Goal: Transaction & Acquisition: Purchase product/service

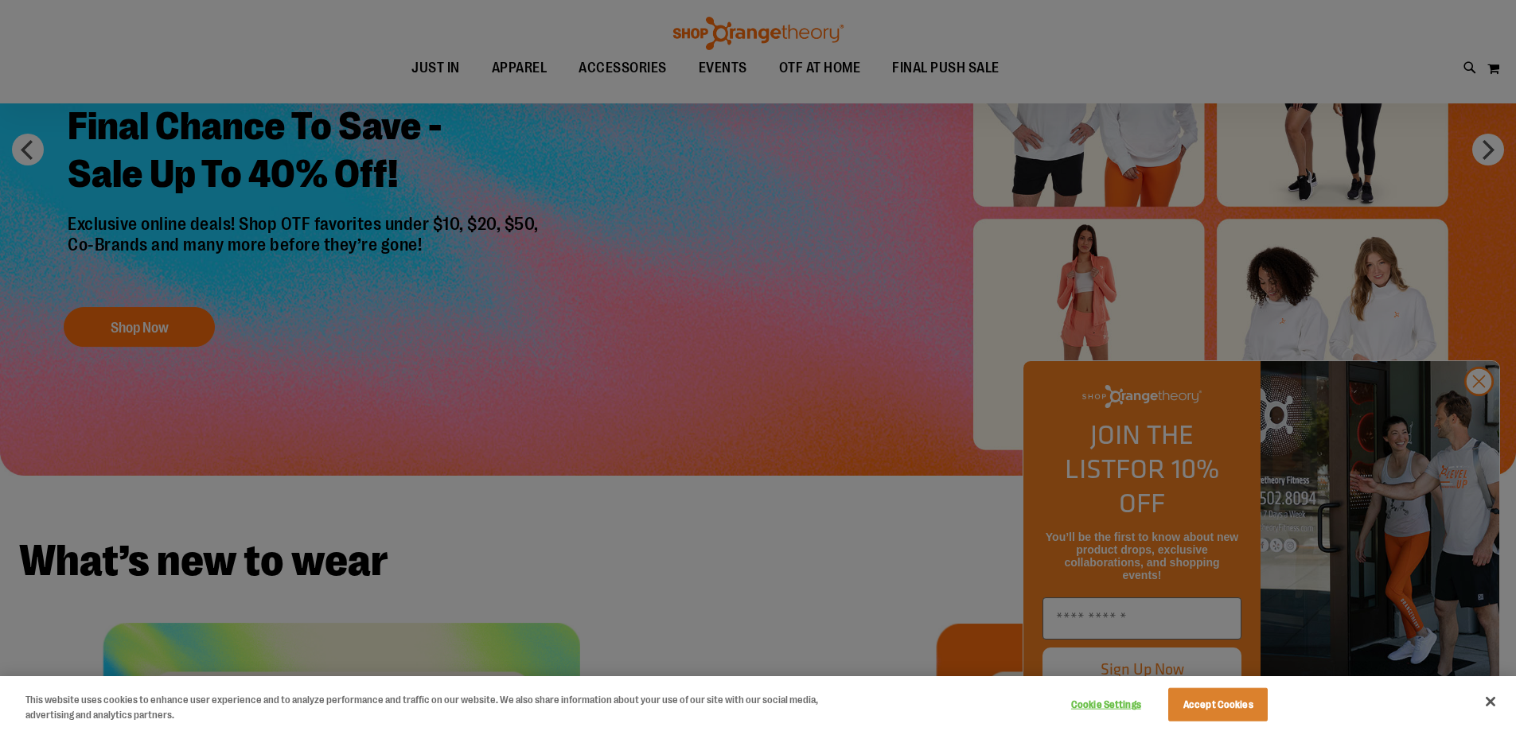
scroll to position [317, 0]
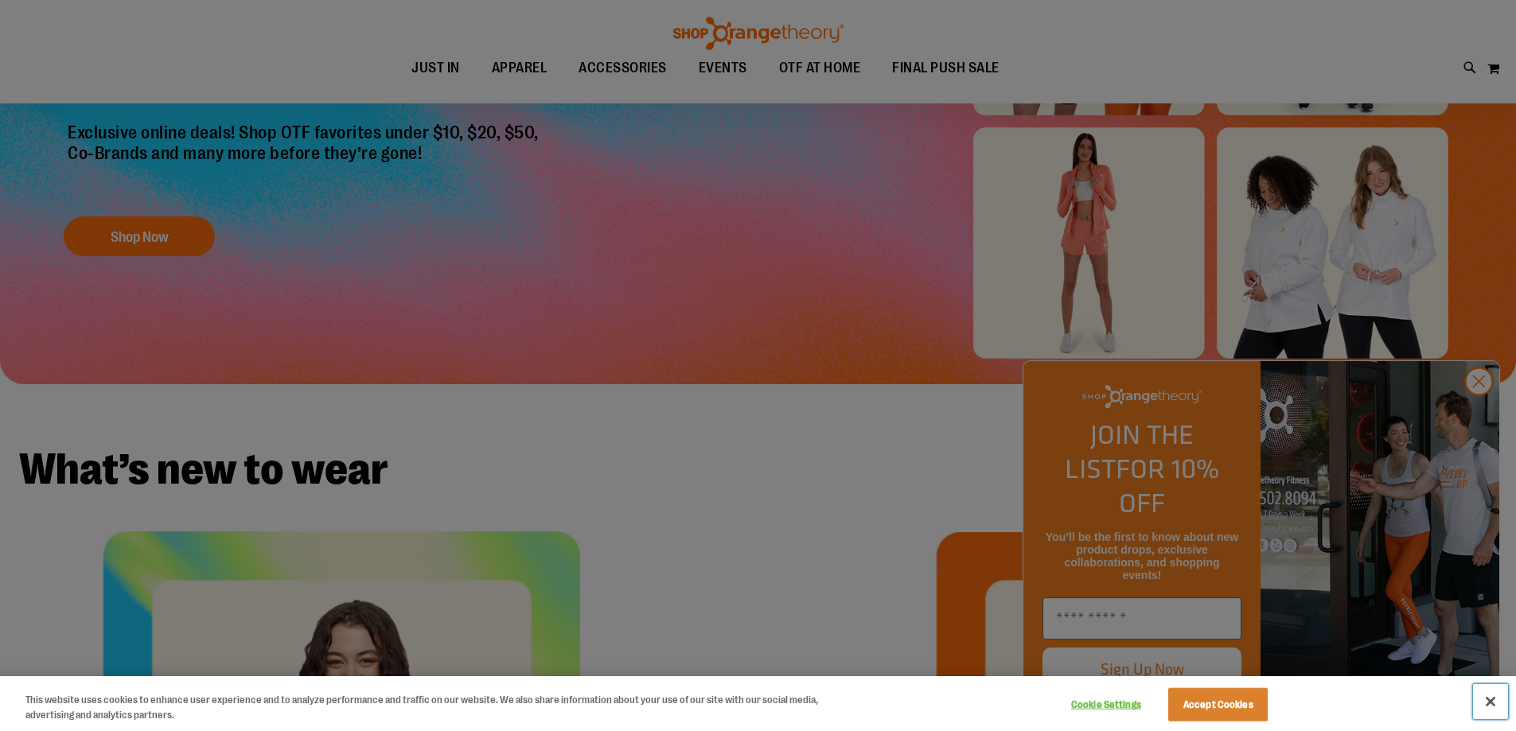
click at [1487, 700] on button "Close" at bounding box center [1490, 701] width 35 height 35
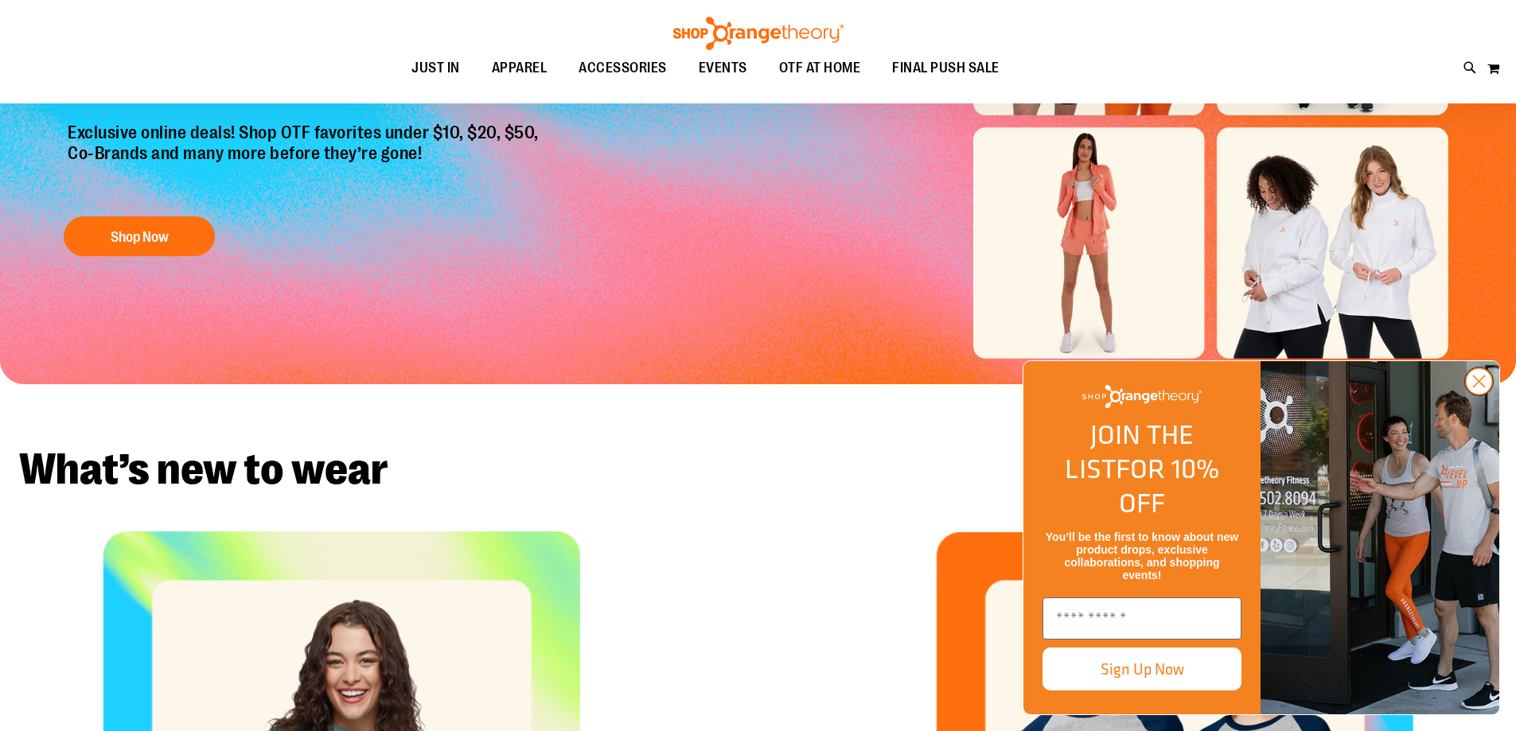
click at [1473, 395] on circle "Close dialog" at bounding box center [1479, 381] width 26 height 26
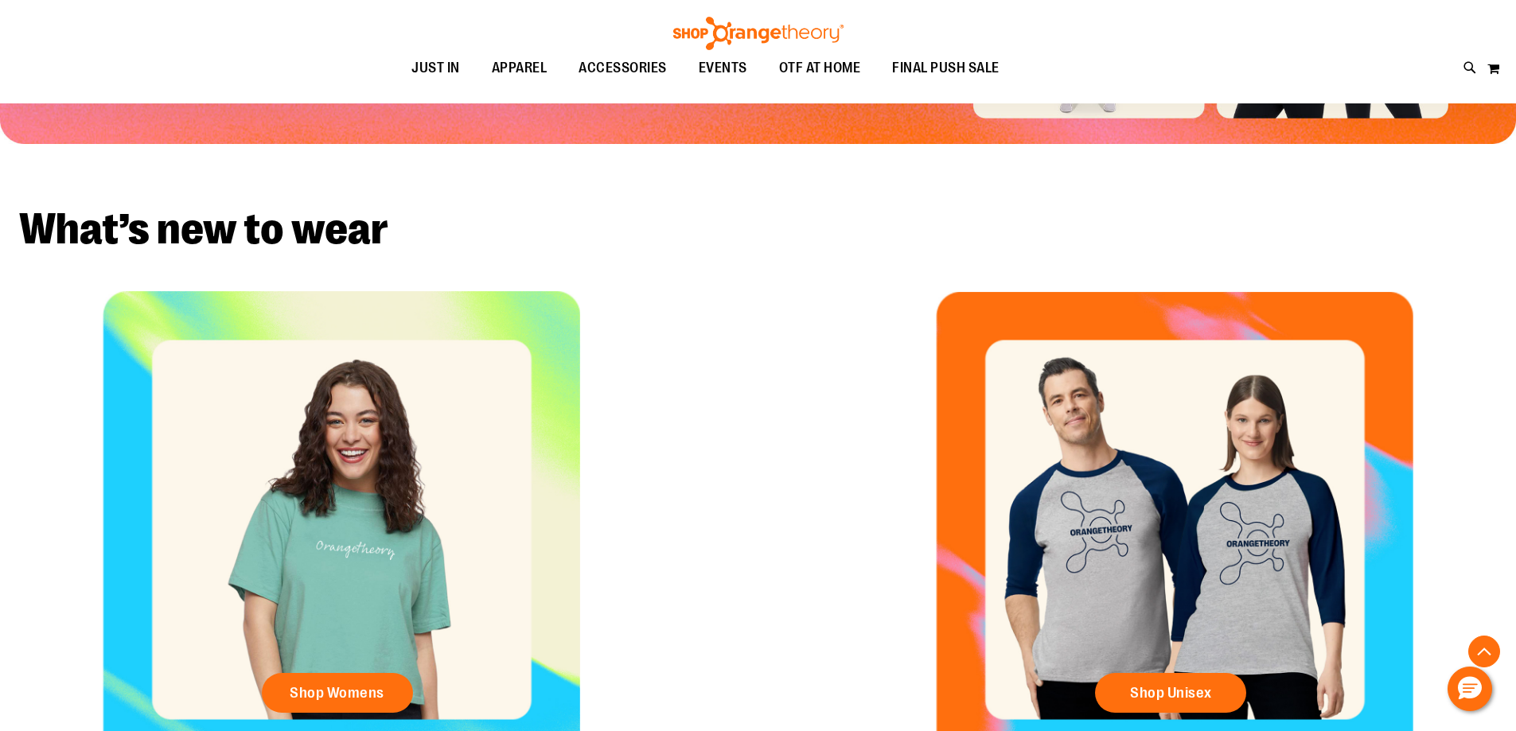
scroll to position [556, 0]
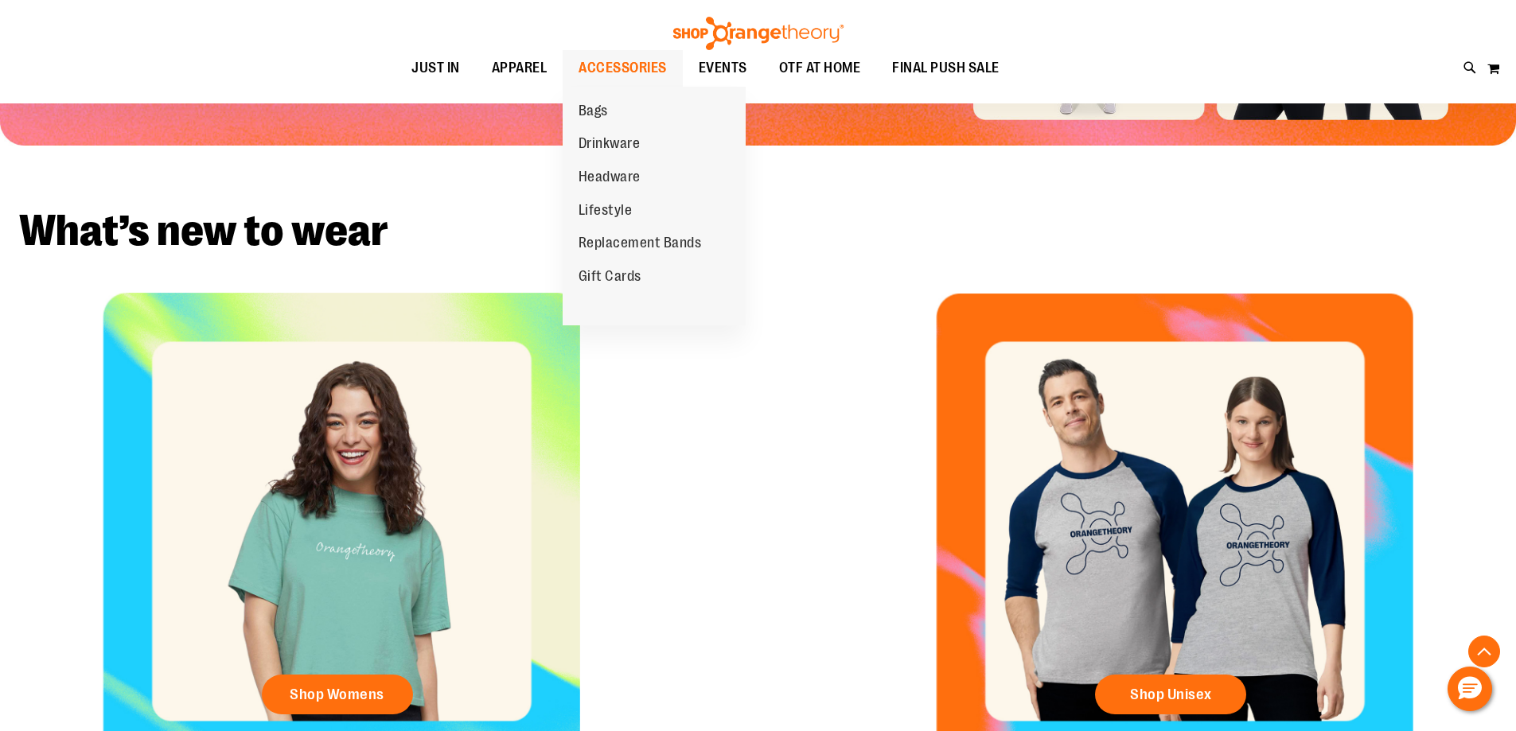
click at [621, 60] on span "ACCESSORIES" at bounding box center [622, 68] width 88 height 36
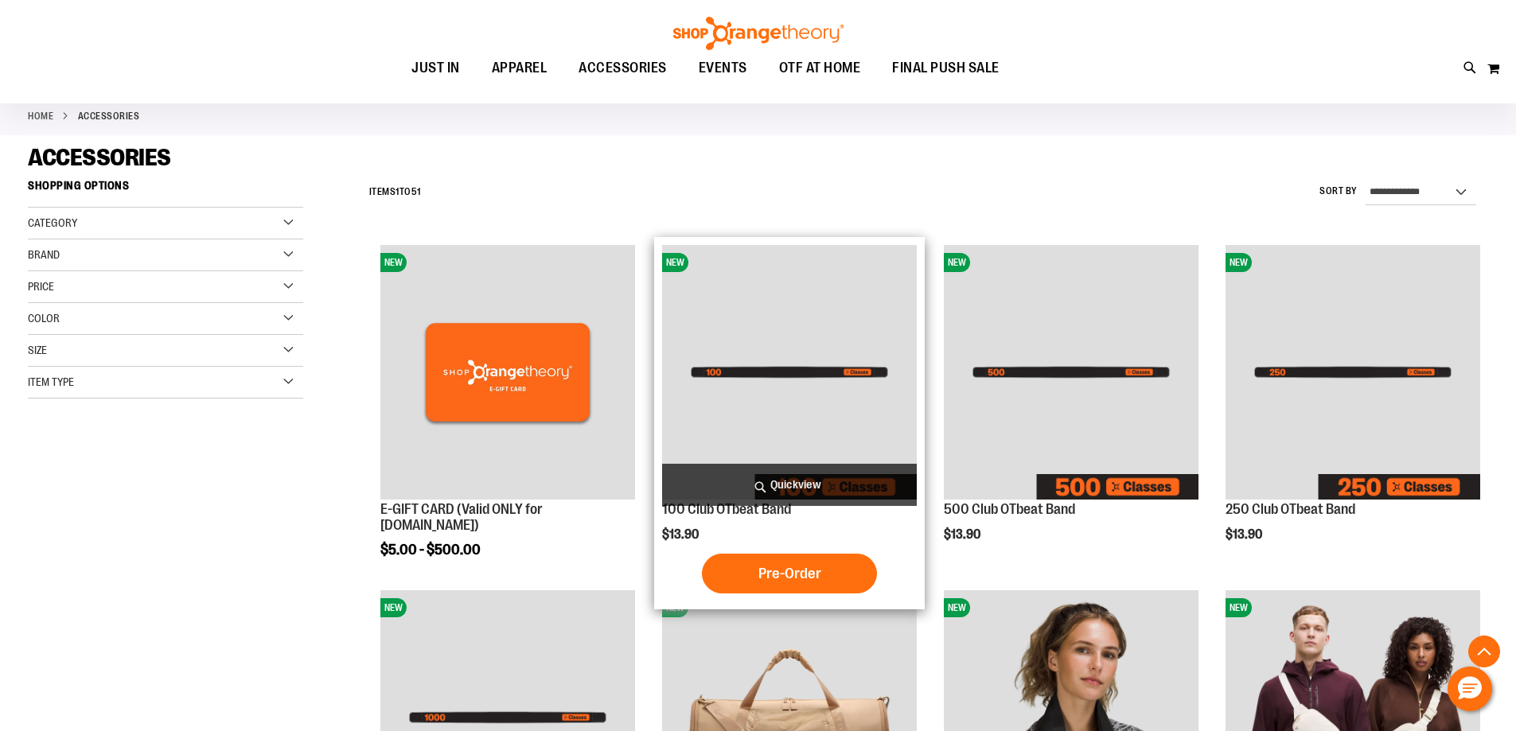
scroll to position [556, 0]
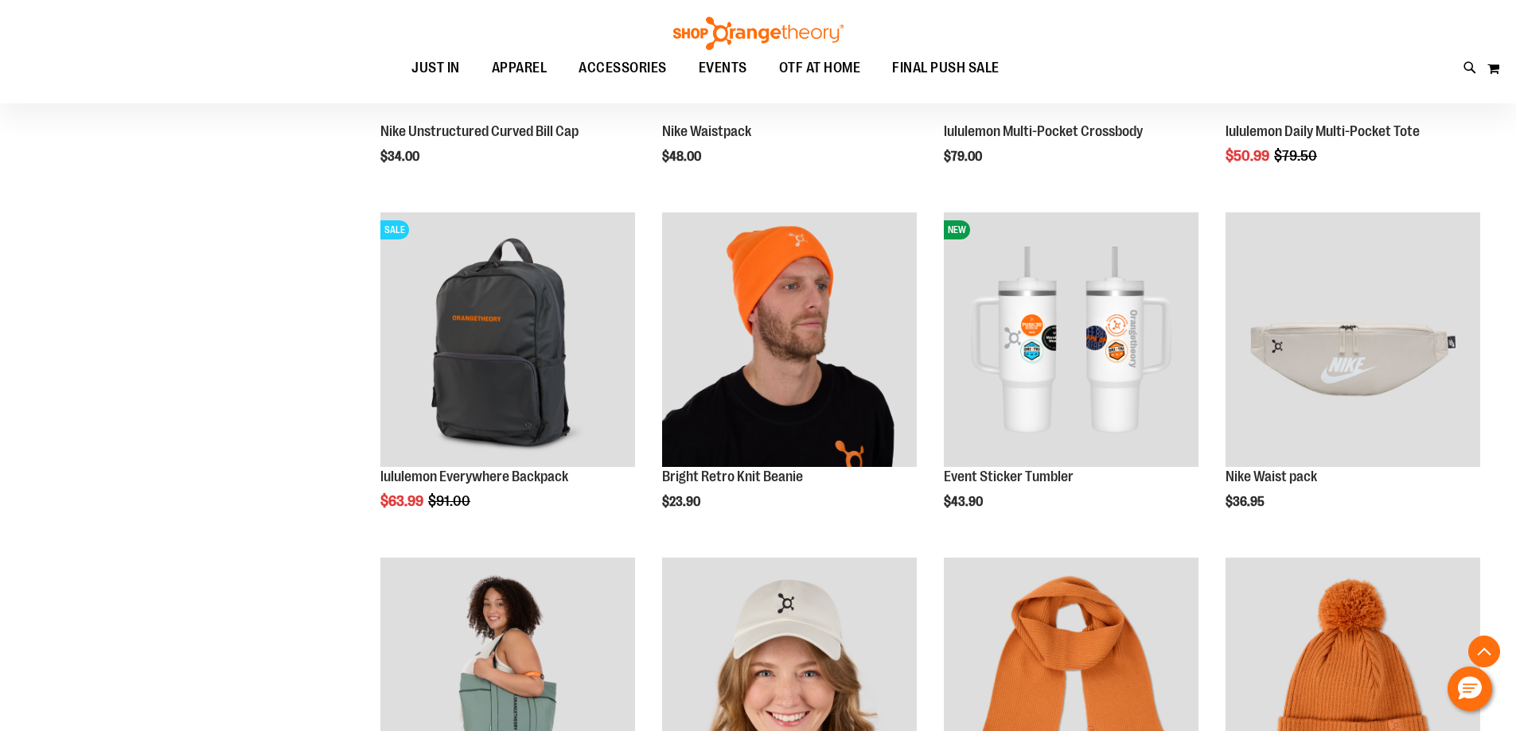
scroll to position [1511, 0]
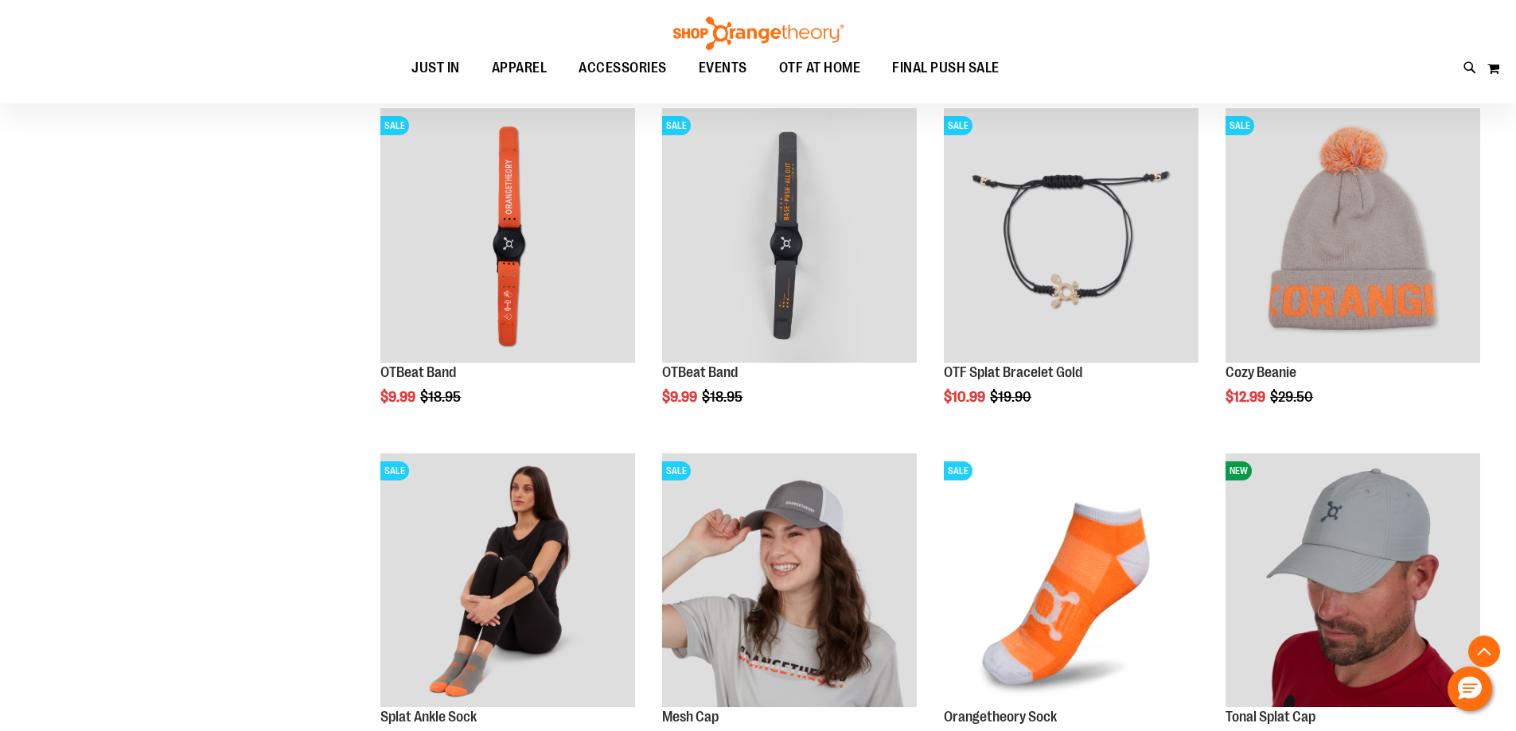
scroll to position [2625, 0]
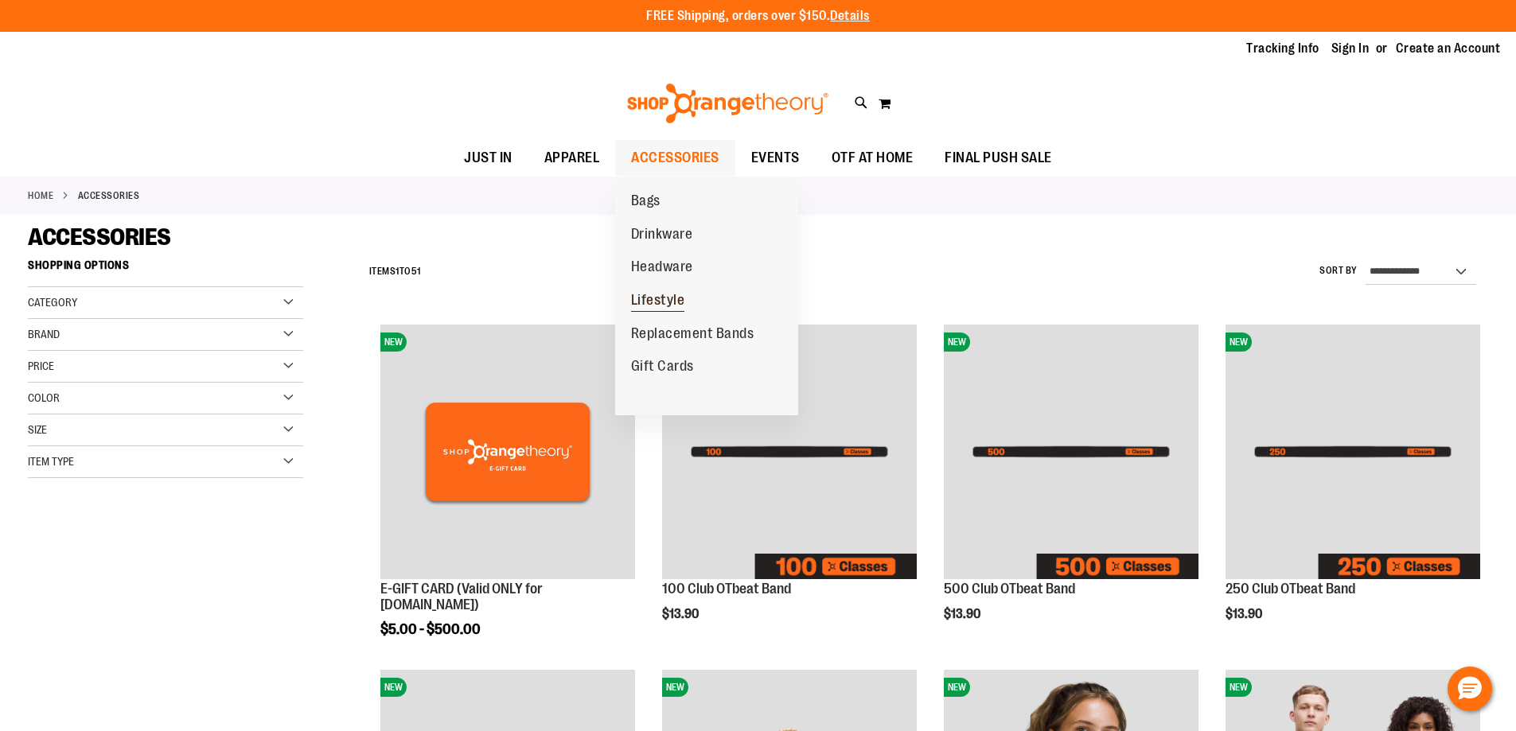
click at [648, 299] on span "Lifestyle" at bounding box center [658, 302] width 54 height 20
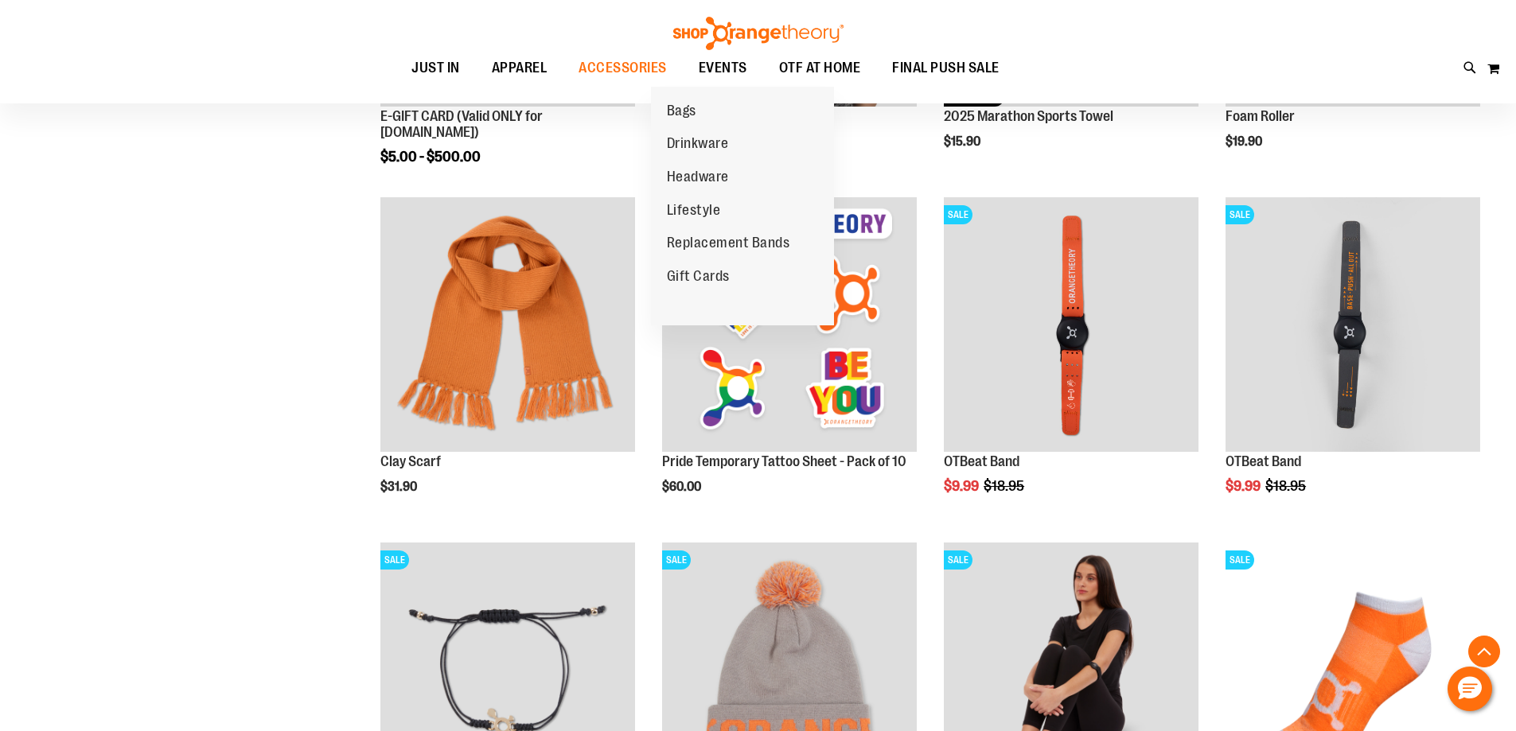
scroll to position [477, 0]
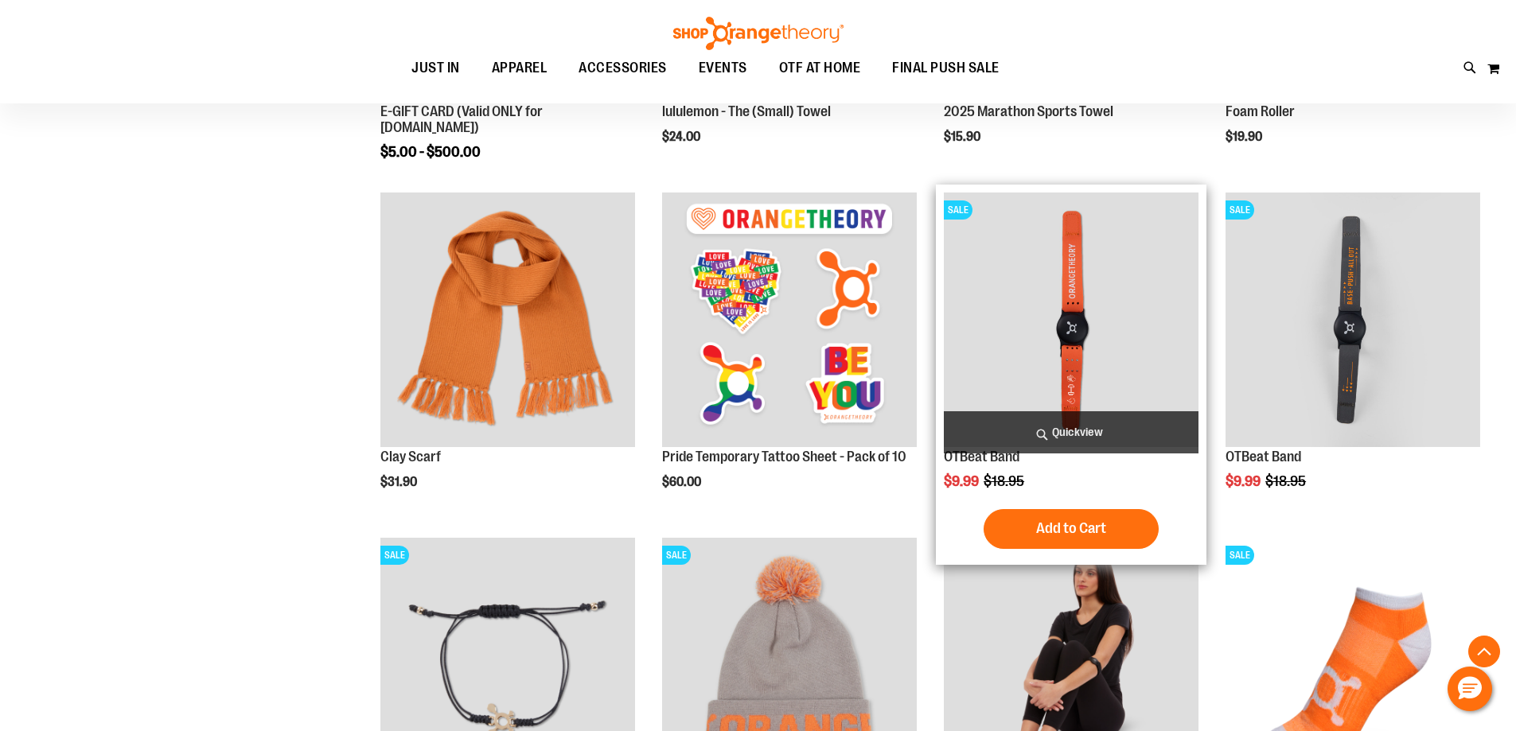
click at [1075, 325] on img "product" at bounding box center [1071, 320] width 255 height 255
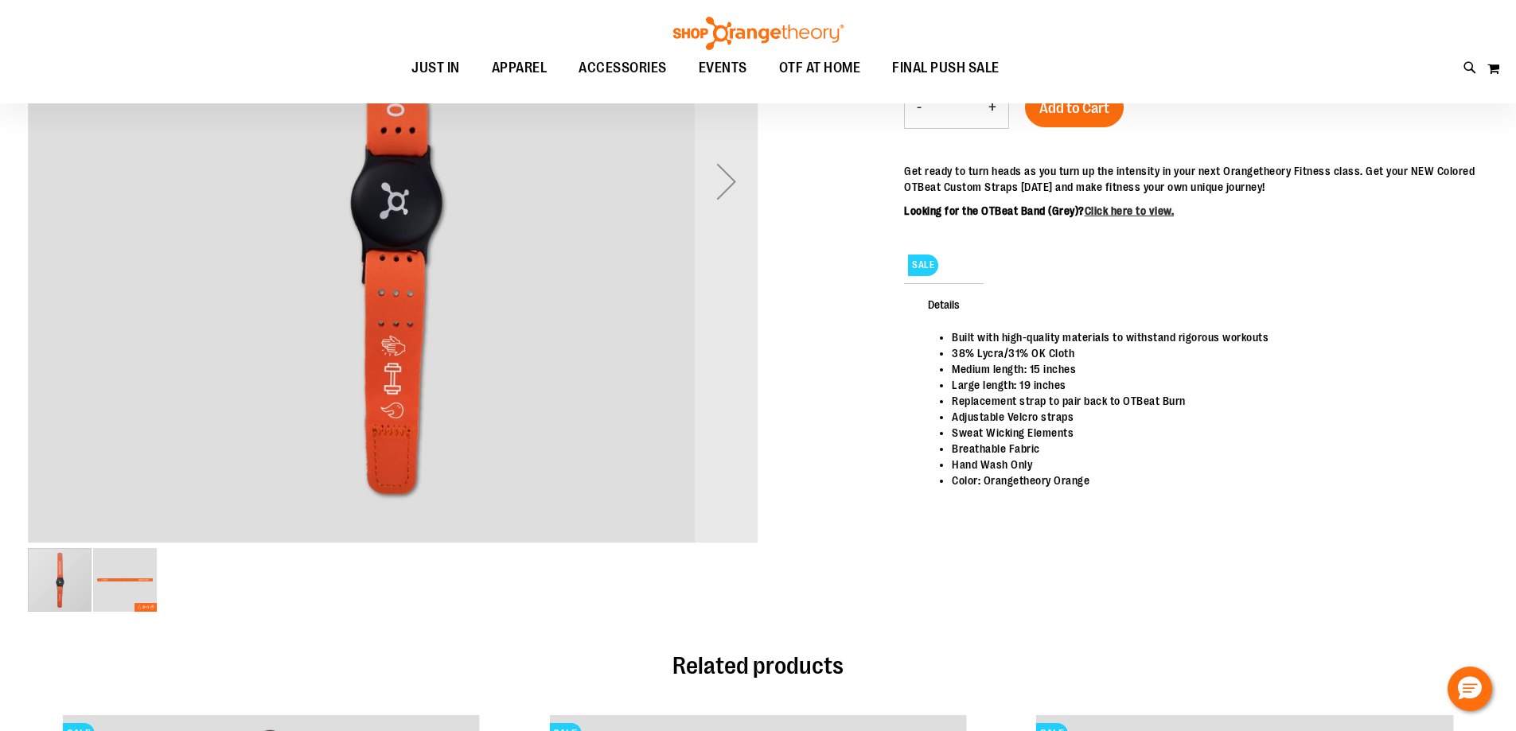
scroll to position [237, 0]
click at [108, 578] on img "image 2 of 2" at bounding box center [125, 582] width 64 height 64
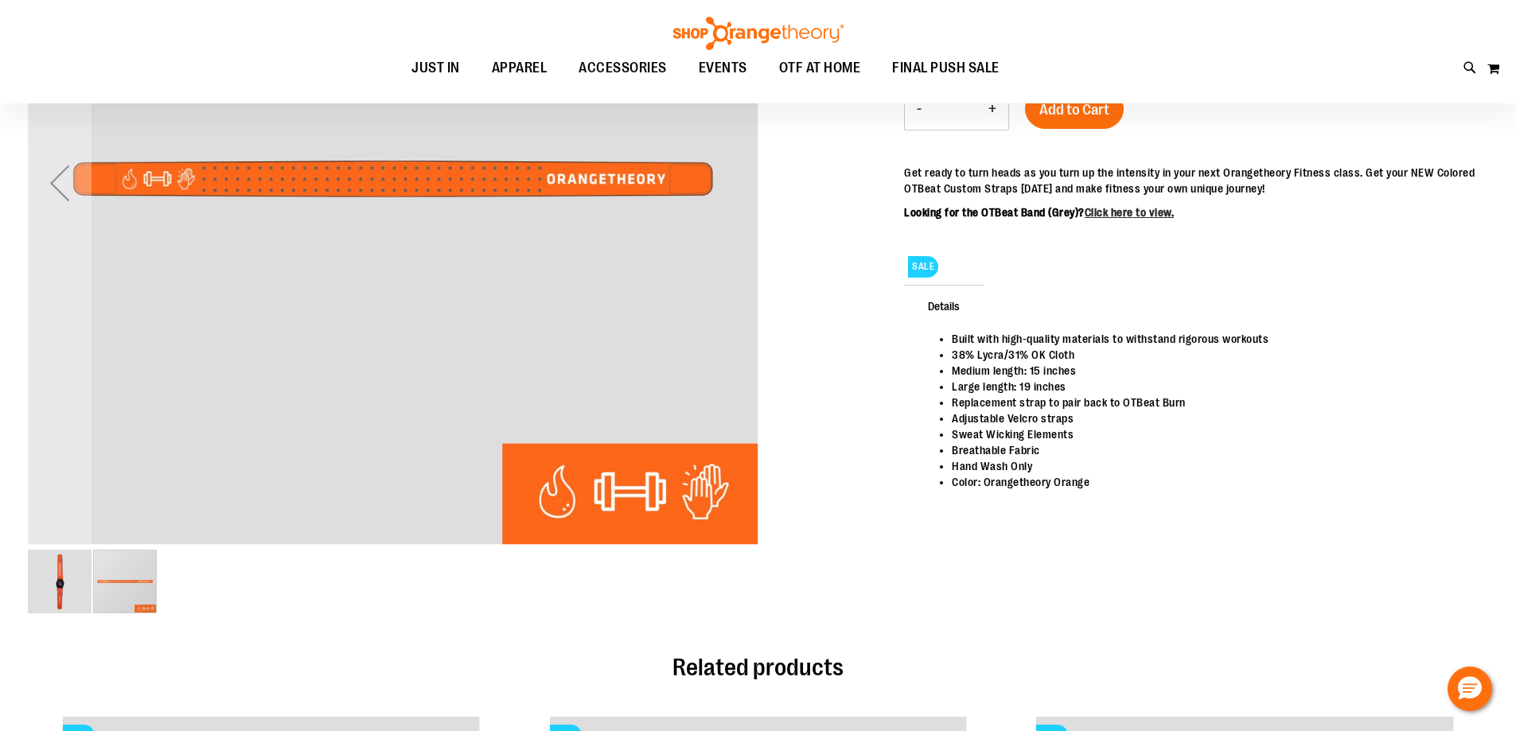
click at [72, 569] on img "image 1 of 2" at bounding box center [60, 582] width 64 height 64
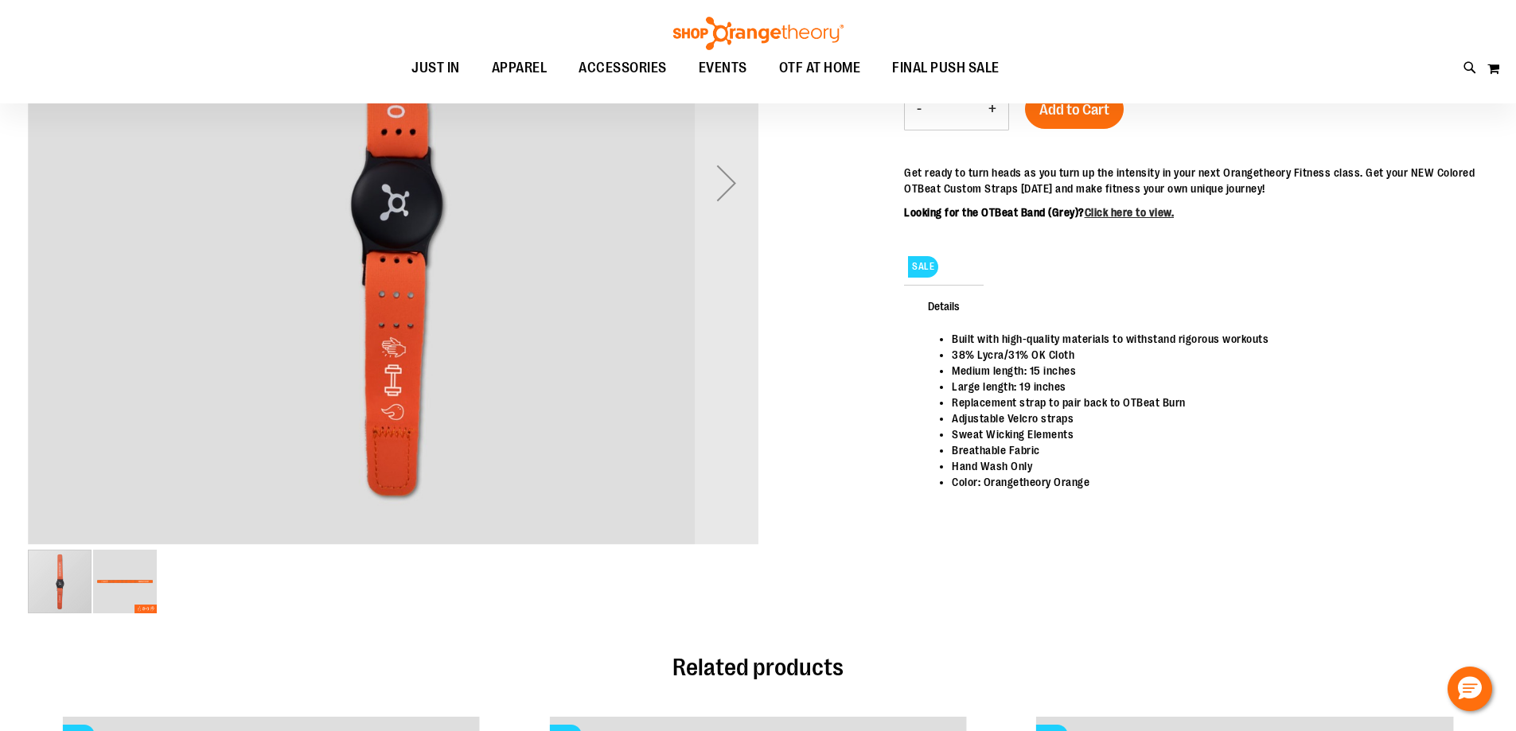
scroll to position [0, 0]
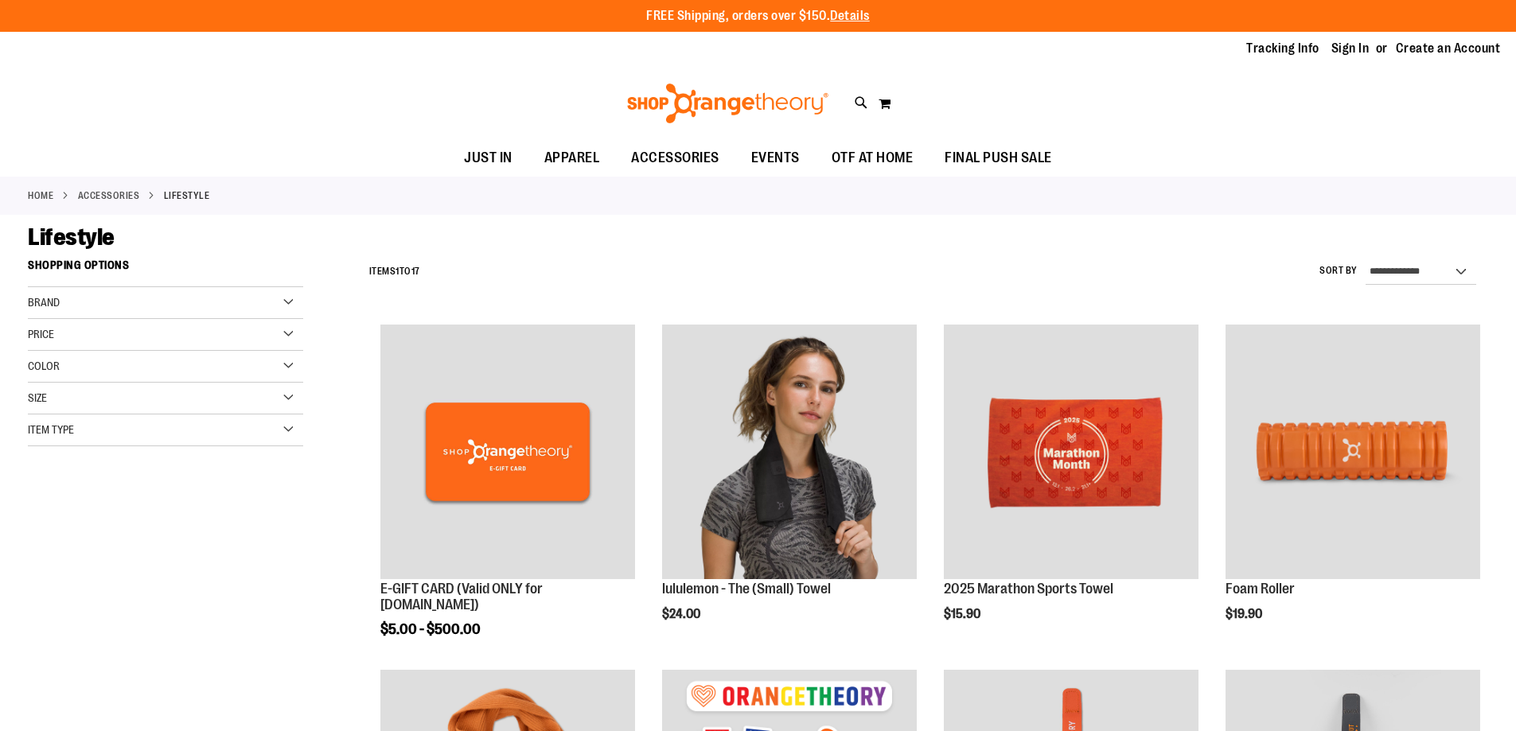
scroll to position [605, 0]
